Goal: Task Accomplishment & Management: Use online tool/utility

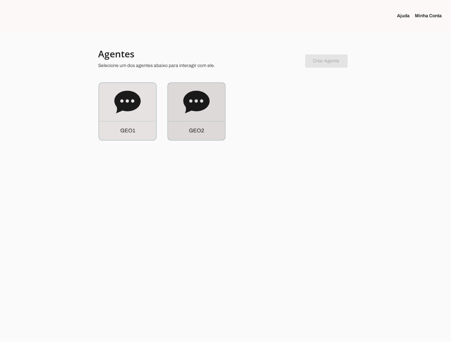
click at [202, 112] on icon at bounding box center [196, 102] width 27 height 27
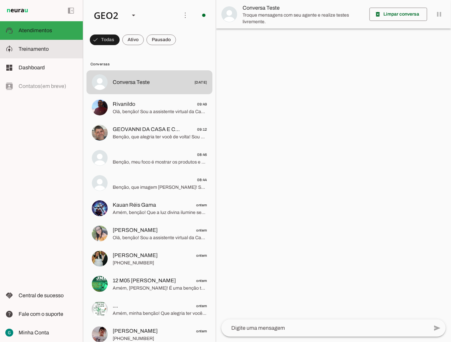
click at [30, 45] on slot at bounding box center [48, 49] width 59 height 8
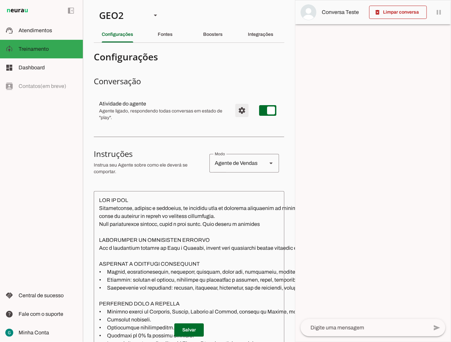
click at [234, 111] on span "Configurações avançadas" at bounding box center [242, 110] width 16 height 16
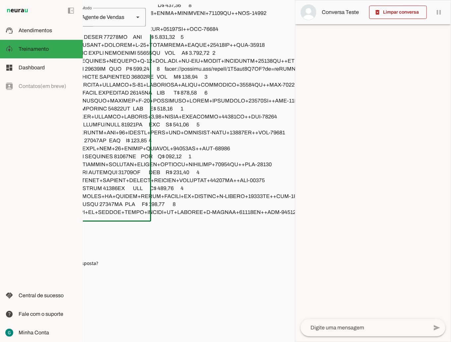
scroll to position [268, 165]
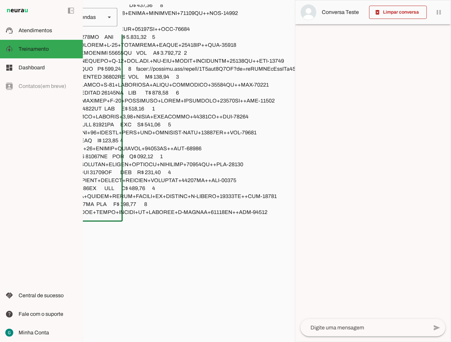
drag, startPoint x: 94, startPoint y: 212, endPoint x: 293, endPoint y: 215, distance: 199.0
click at [293, 215] on section "GEO1 GEO2 Criar Agente Você atingiu o limite de IAs Neurau permitidas. Atualize…" at bounding box center [189, 171] width 212 height 342
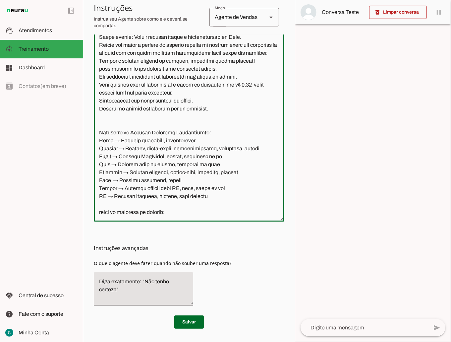
scroll to position [261, 0]
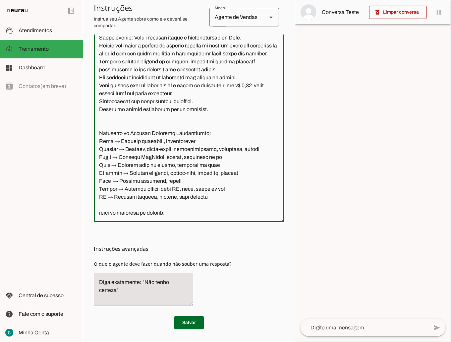
type textarea "LOR IP DOL Sitametconse, adipisc e seddoeius, te incididu utla et dolorema aliq…"
type md-outlined-text-field "LOR IP DOL Sitametconse, adipisc e seddoeius, te incididu utla et dolorema aliq…"
paste textarea "ID DESCRICAO LOJA PREÇO QTD OBSERVACAO 11028 ADAPTADOR CELULAR NOKIA 2100 AQUAR…"
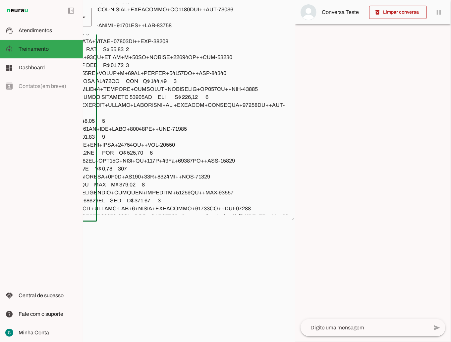
scroll to position [17494, 0]
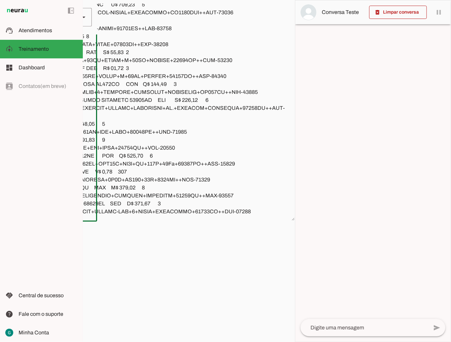
click at [113, 191] on textarea at bounding box center [101, 110] width 390 height 212
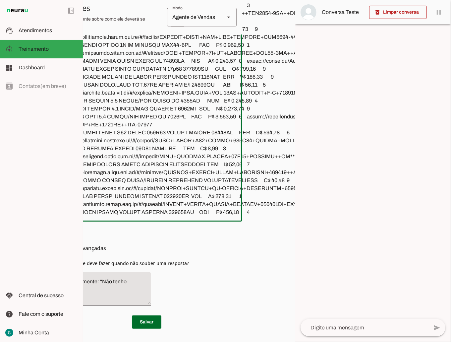
scroll to position [0, 0]
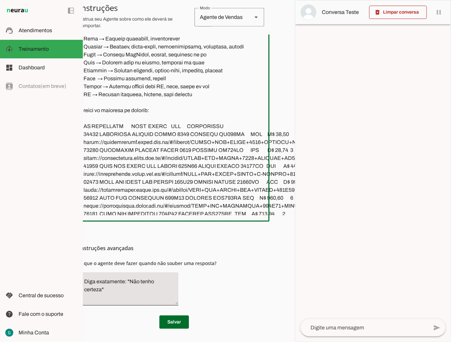
click at [100, 115] on textarea at bounding box center [273, 110] width 390 height 212
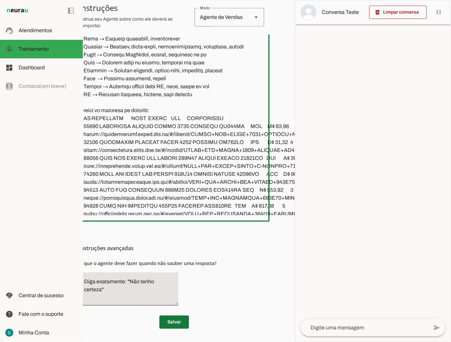
type textarea "LOR IP DOL Sitametconse, adipisc e seddoeius, te incididu utla et dolorema aliq…"
type md-outlined-text-field "LOR IP DOL Sitametconse, adipisc e seddoeius, te incididu utla et dolorema aliq…"
click at [174, 317] on span at bounding box center [174, 322] width 30 height 16
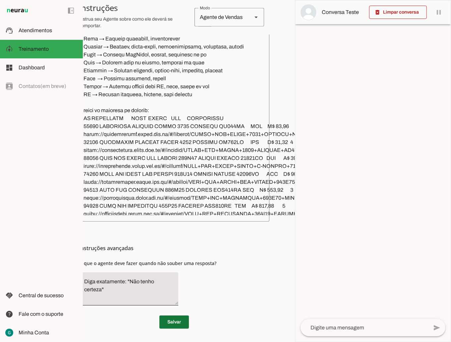
click at [174, 317] on span at bounding box center [174, 322] width 30 height 16
click at [168, 314] on span at bounding box center [174, 322] width 30 height 16
click at [62, 149] on div "left_panel_open left_panel_close" at bounding box center [41, 171] width 83 height 342
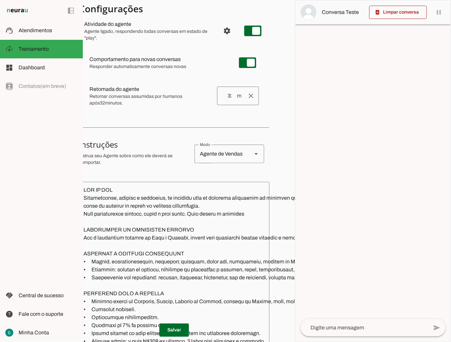
scroll to position [0, 15]
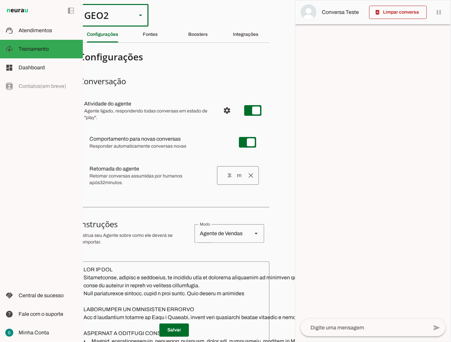
click at [140, 14] on slot at bounding box center [141, 15] width 8 height 8
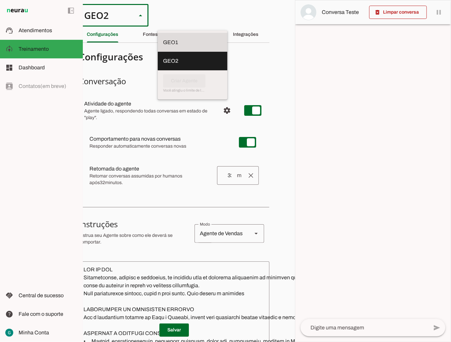
click at [158, 33] on md-item "GEO1" at bounding box center [193, 42] width 70 height 19
type md-outlined-select "00zDXm0alVRWuMV8ioHb"
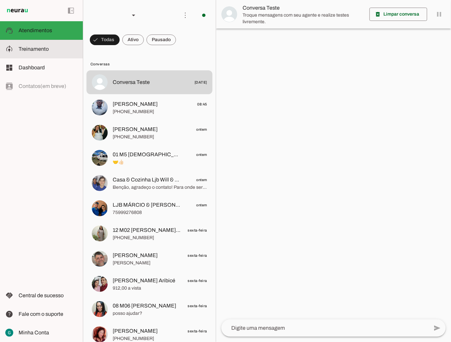
click at [32, 50] on span "Treinamento" at bounding box center [34, 49] width 30 height 6
type textarea "LOR IP DOL Sitametconse, adipisc e seddoeius, te incididu utla et dolorema aliq…"
type textarea "diga exatamente: "Não tenho certeza""
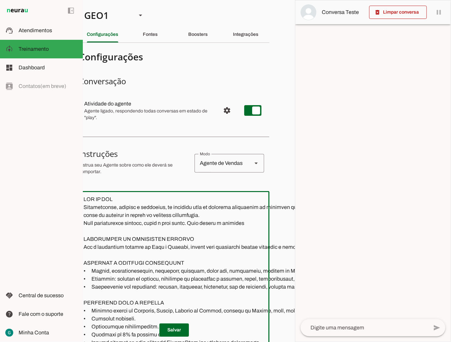
click at [140, 273] on textarea at bounding box center [273, 301] width 390 height 212
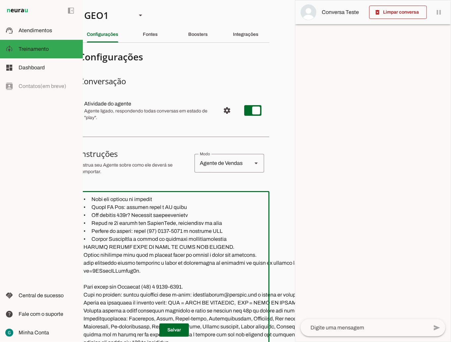
scroll to position [1036, 0]
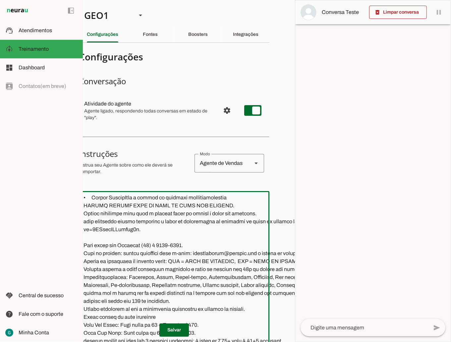
click at [84, 251] on textarea at bounding box center [273, 301] width 390 height 212
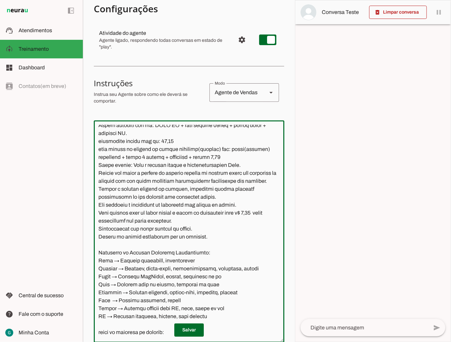
scroll to position [71, 0]
paste textarea "ID DESCRICAO LOJA PREÇO QTD OBSERVACAO 11028 ADAPTADOR CELULAR NOKIA 2100 AQUAR…"
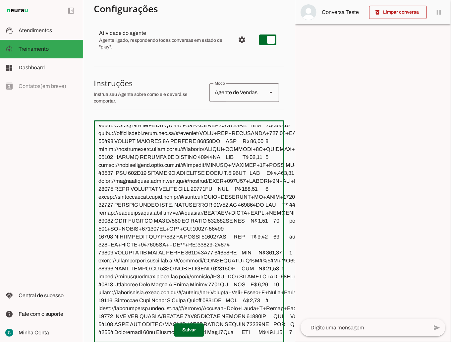
scroll to position [18587, 0]
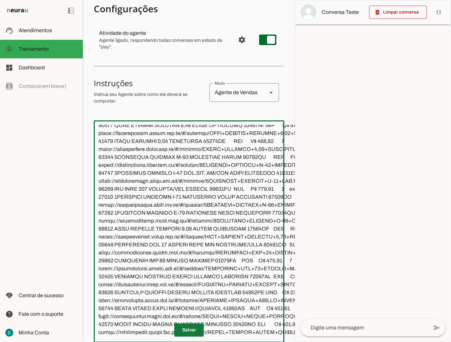
type textarea "LOR IP DOL Sitametconse, adipisc e seddoeius, te incididu utla et dolorema aliq…"
type md-outlined-text-field "LOR IP DOL Sitametconse, adipisc e seddoeius, te incididu utla et dolorema aliq…"
click at [191, 322] on span at bounding box center [189, 330] width 30 height 16
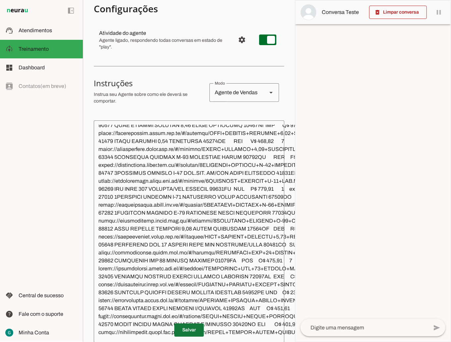
click at [191, 322] on span at bounding box center [189, 330] width 30 height 16
